Goal: Check status

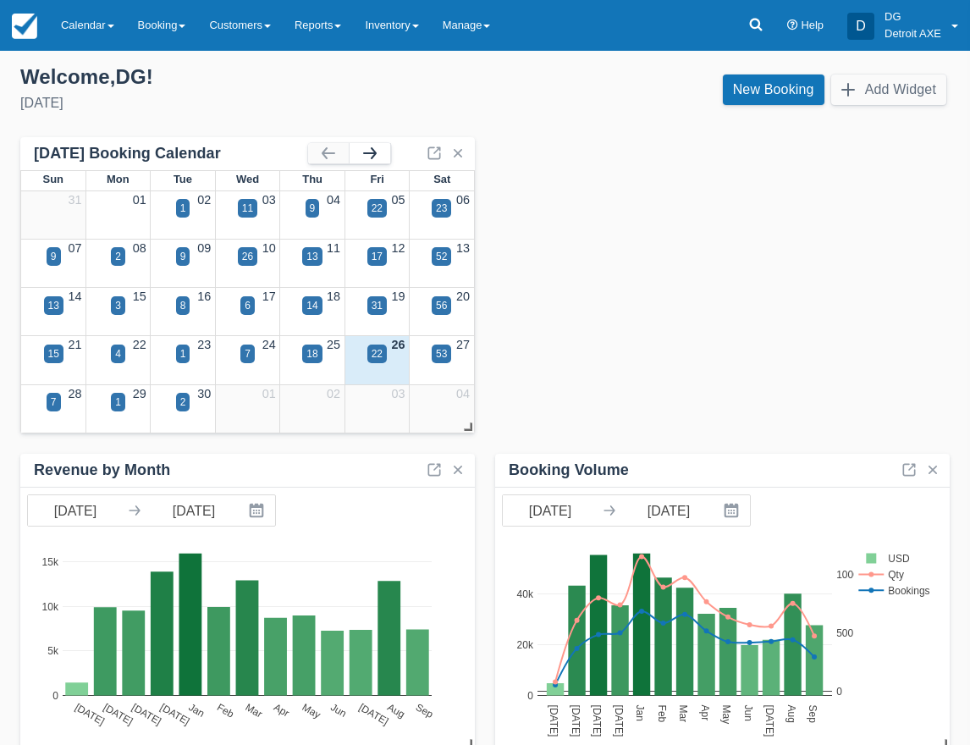
click at [379, 156] on button "button" at bounding box center [370, 153] width 41 height 20
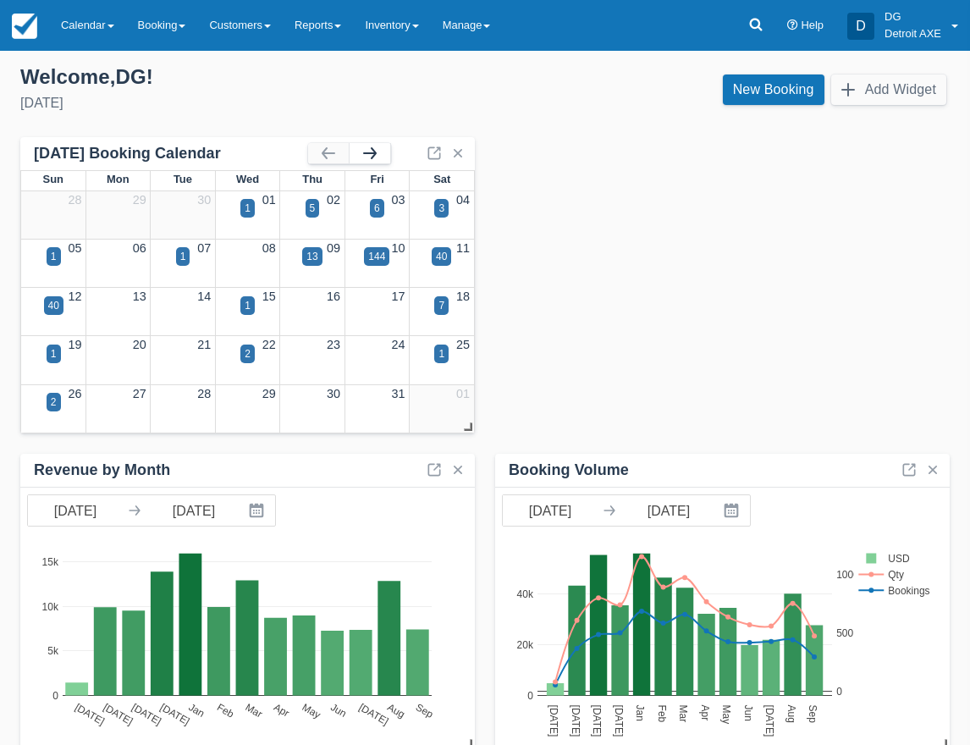
click at [379, 156] on button "button" at bounding box center [370, 153] width 41 height 20
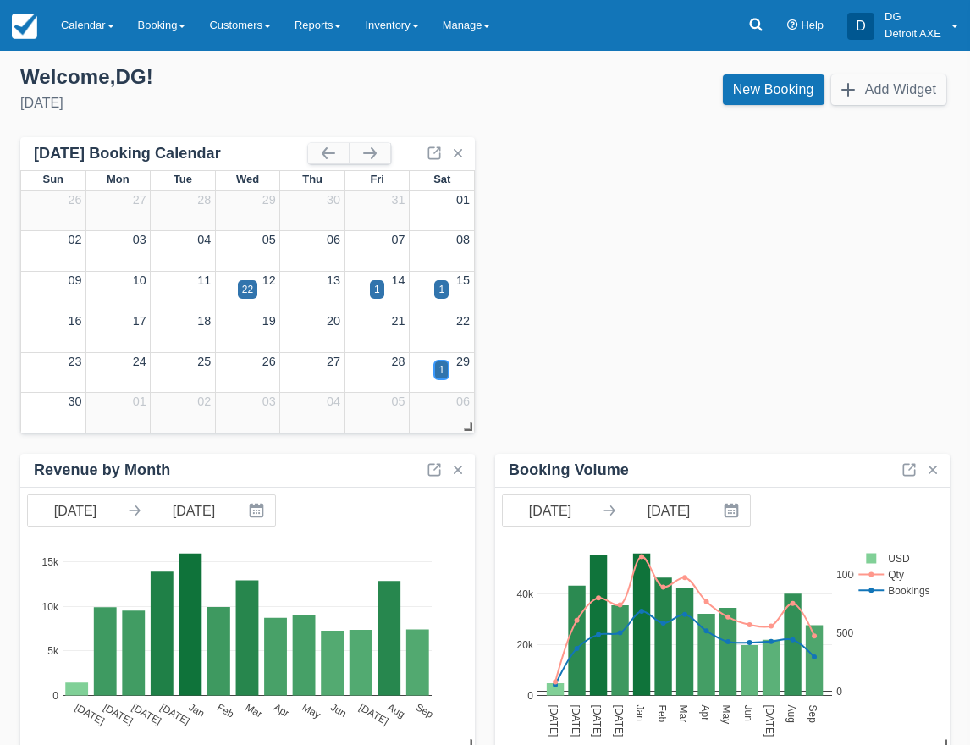
click at [441, 371] on div "1" at bounding box center [442, 369] width 6 height 15
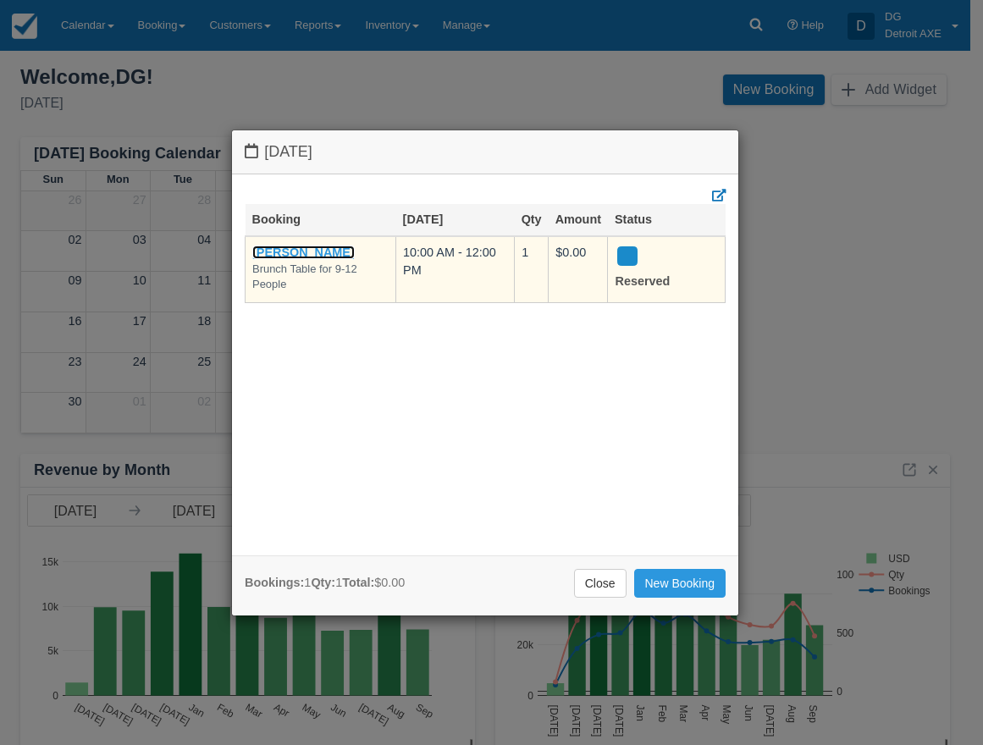
click at [271, 250] on link "[PERSON_NAME]" at bounding box center [303, 253] width 102 height 14
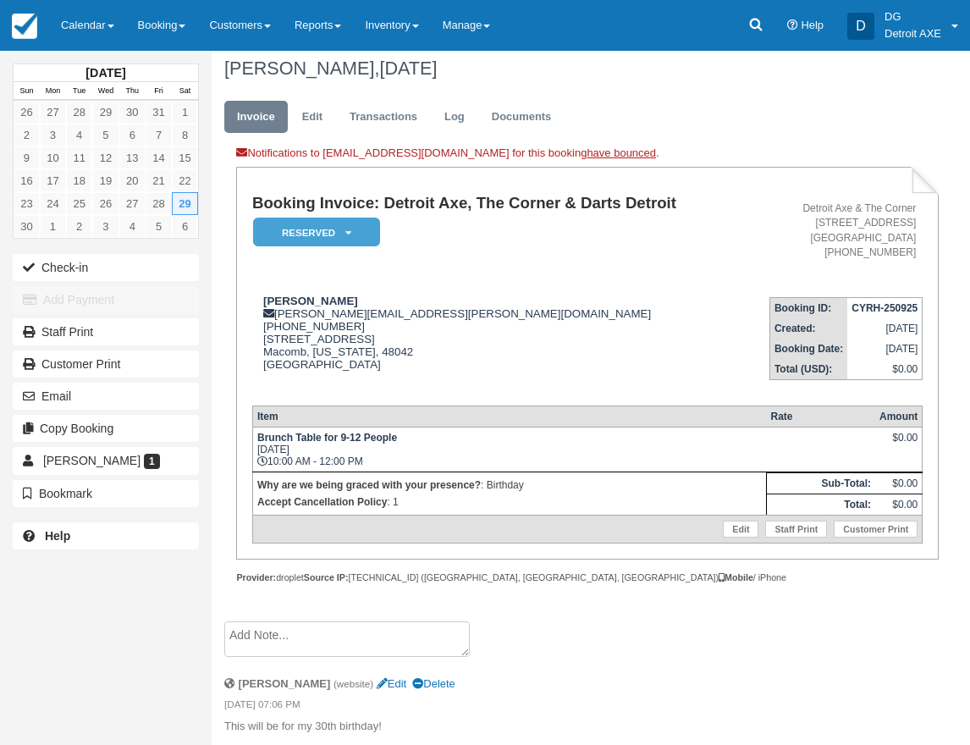
scroll to position [20, 0]
